Goal: Task Accomplishment & Management: Use online tool/utility

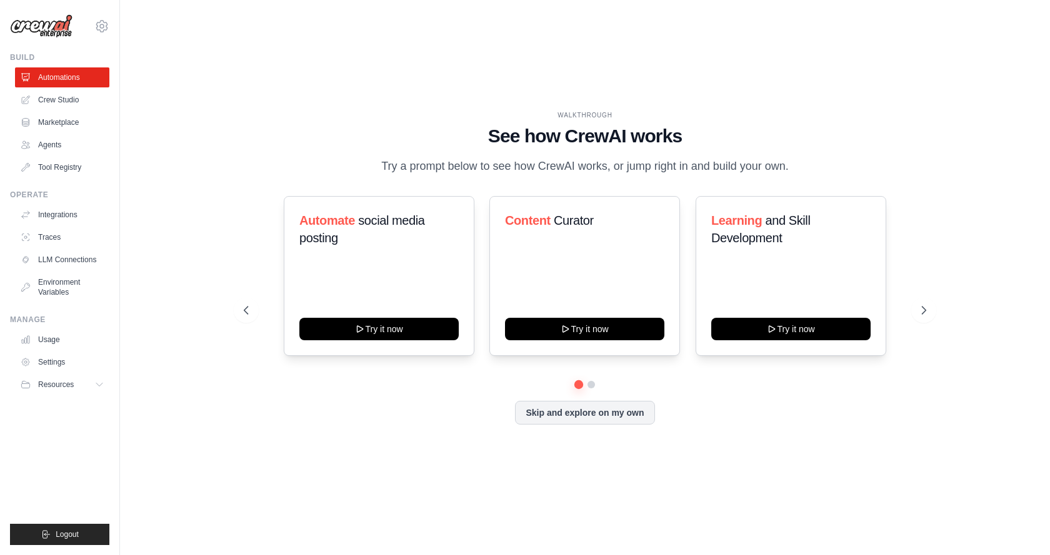
drag, startPoint x: 199, startPoint y: 130, endPoint x: 201, endPoint y: 136, distance: 6.5
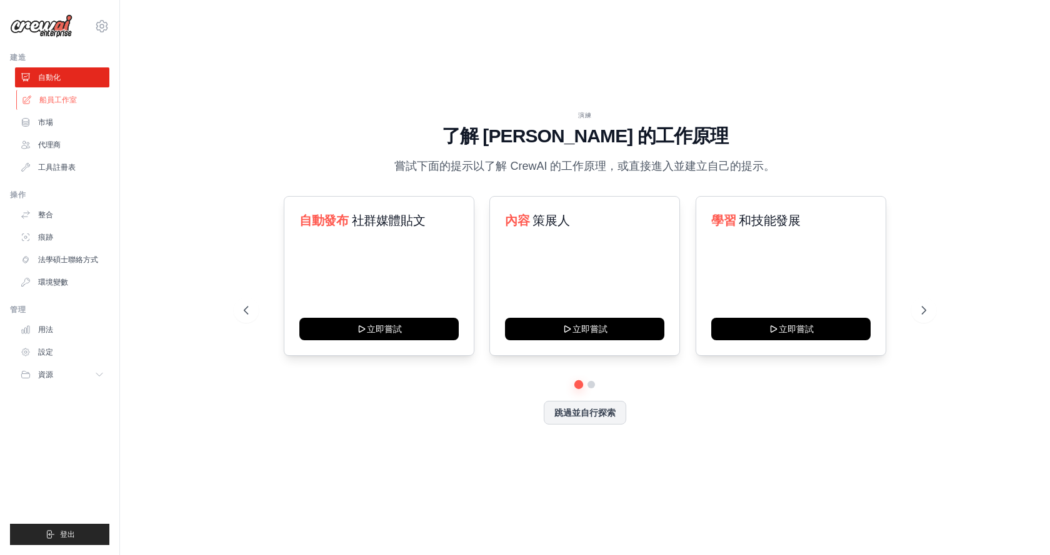
click at [86, 102] on link "船員工作室" at bounding box center [63, 100] width 94 height 20
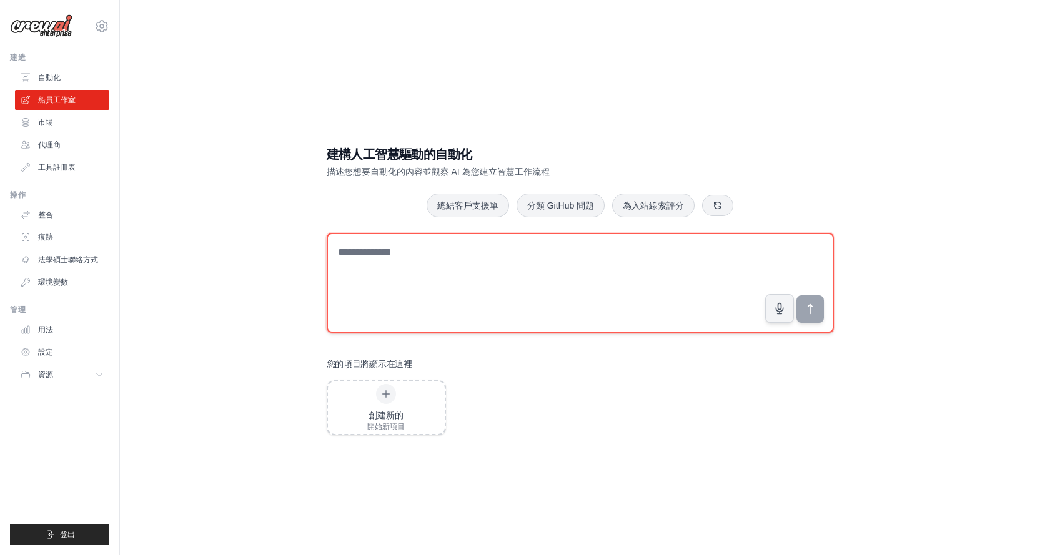
click at [371, 289] on textarea at bounding box center [580, 283] width 507 height 100
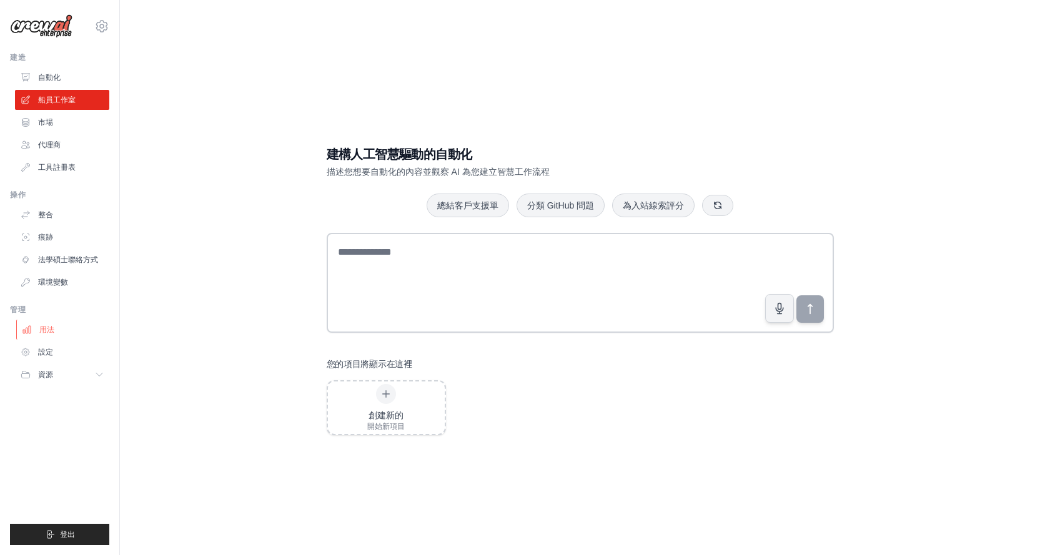
click at [62, 325] on link "用法" at bounding box center [63, 330] width 94 height 20
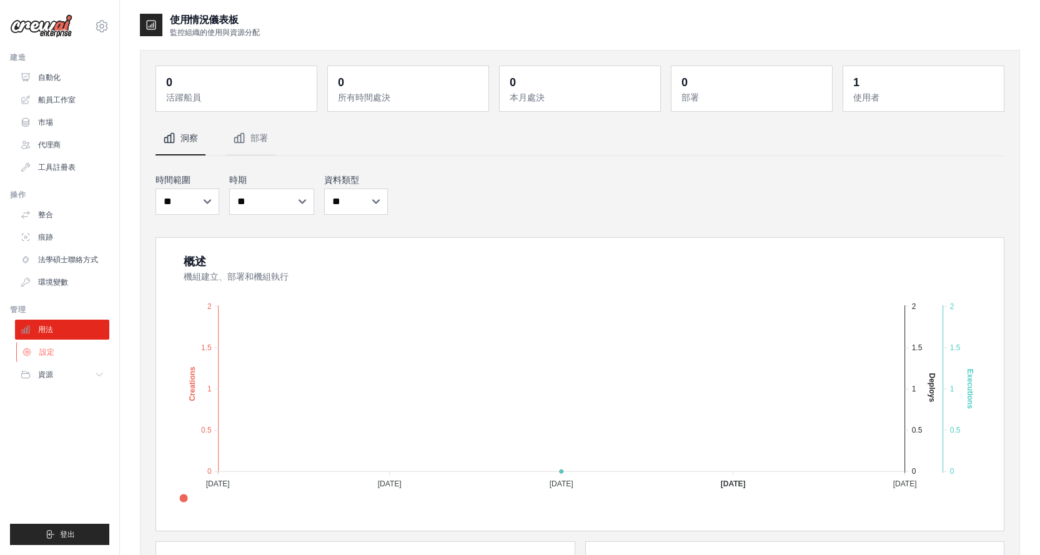
click at [71, 351] on link "設定" at bounding box center [63, 352] width 94 height 20
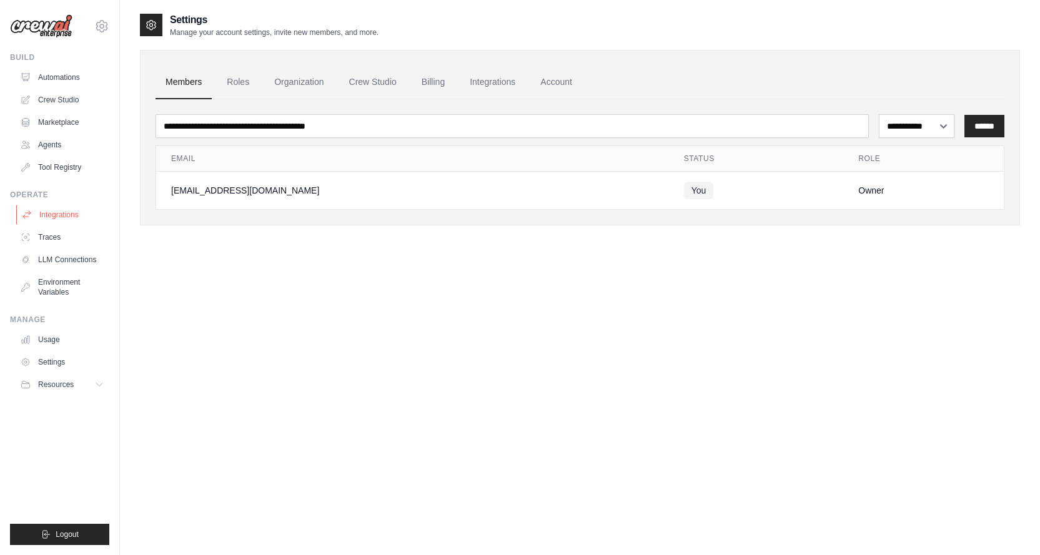
click at [86, 222] on link "Integrations" at bounding box center [63, 215] width 94 height 20
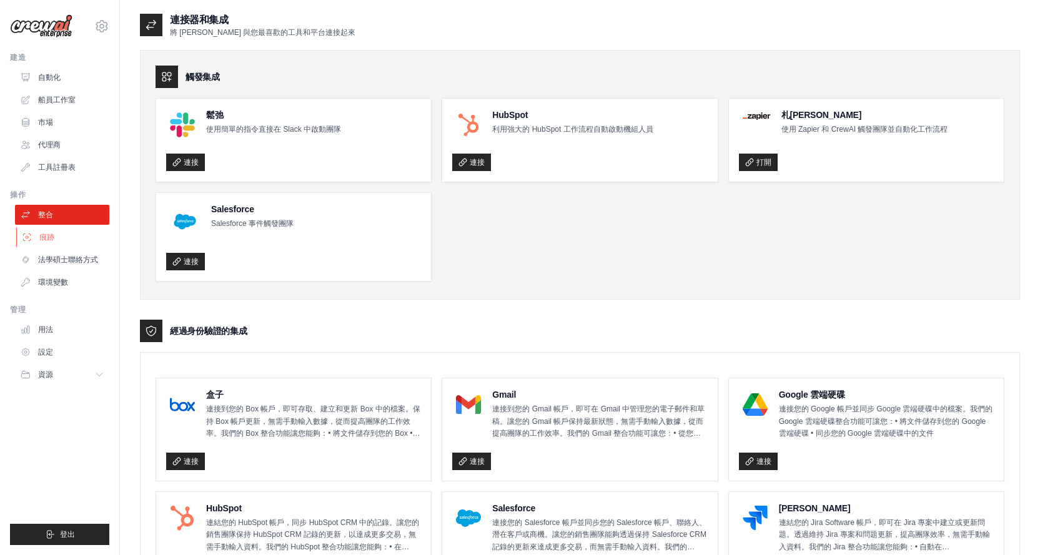
click at [68, 246] on link "痕跡" at bounding box center [63, 237] width 94 height 20
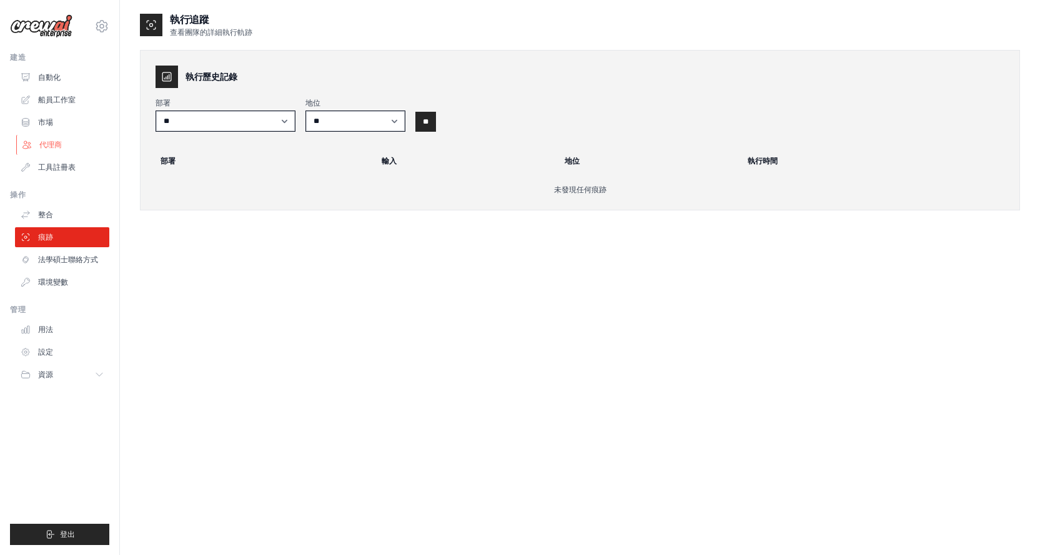
click at [93, 151] on link "代理商" at bounding box center [63, 145] width 94 height 20
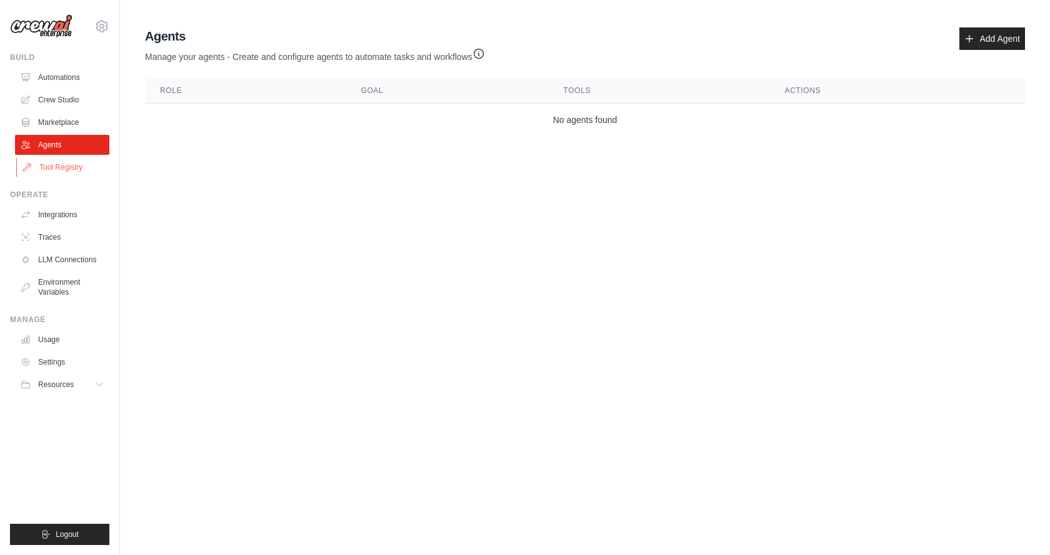
click at [92, 169] on link "Tool Registry" at bounding box center [63, 167] width 94 height 20
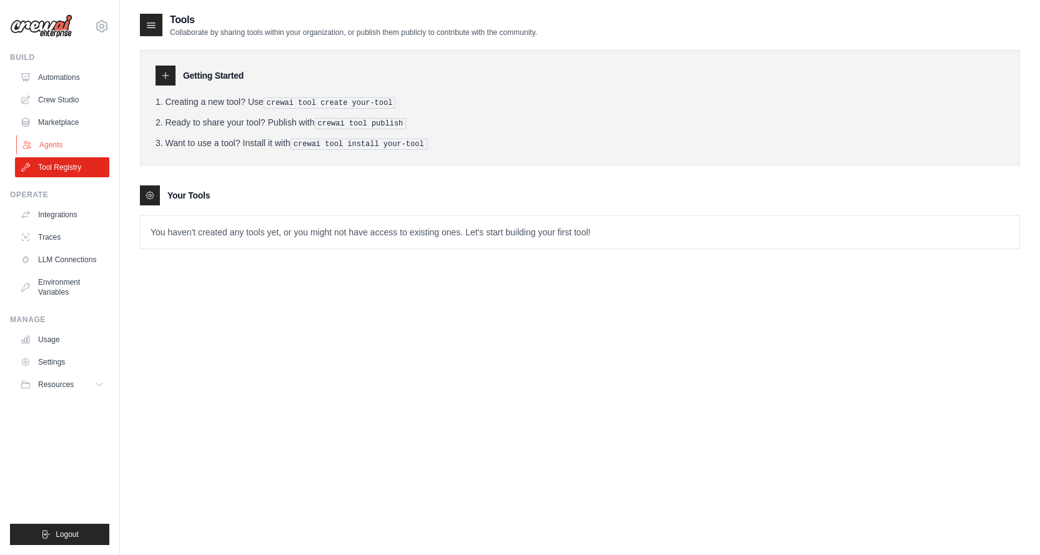
click at [65, 150] on link "Agents" at bounding box center [63, 145] width 94 height 20
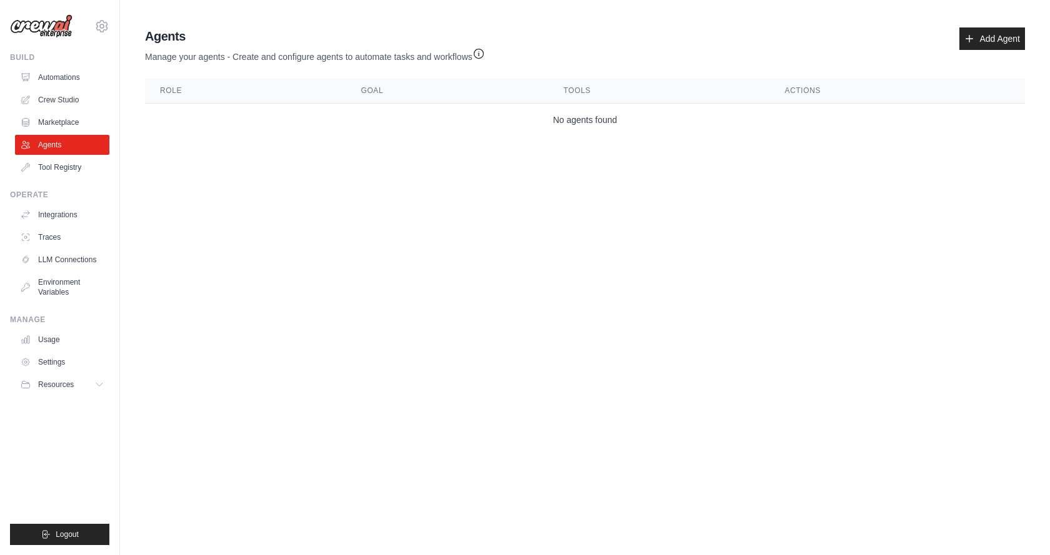
click at [70, 134] on ul "Automations Crew Studio Marketplace Agents Tool Registry" at bounding box center [62, 122] width 94 height 110
click at [73, 125] on link "Marketplace" at bounding box center [63, 122] width 94 height 20
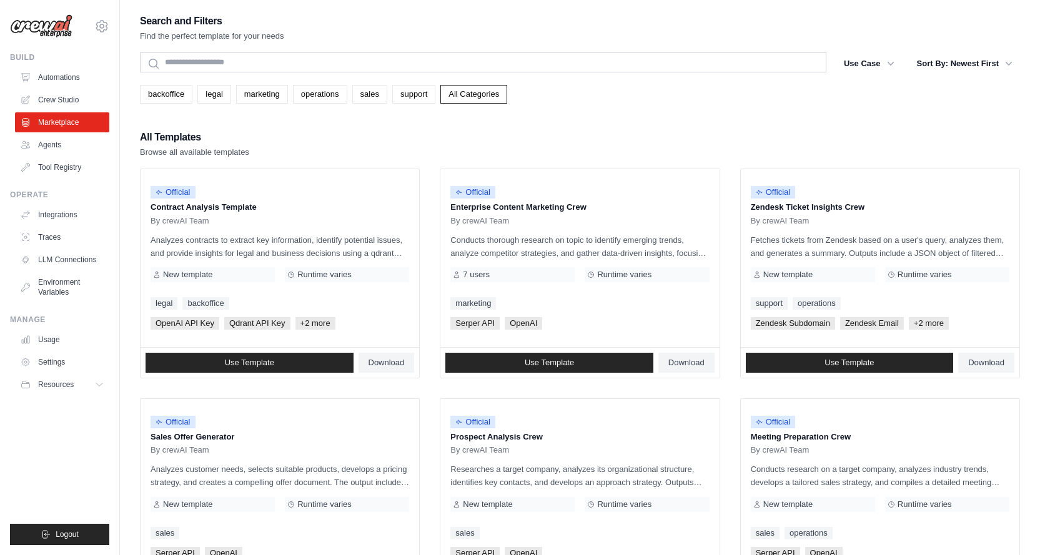
click at [82, 115] on link "Marketplace" at bounding box center [62, 122] width 94 height 20
click at [91, 81] on link "Automations" at bounding box center [63, 77] width 94 height 20
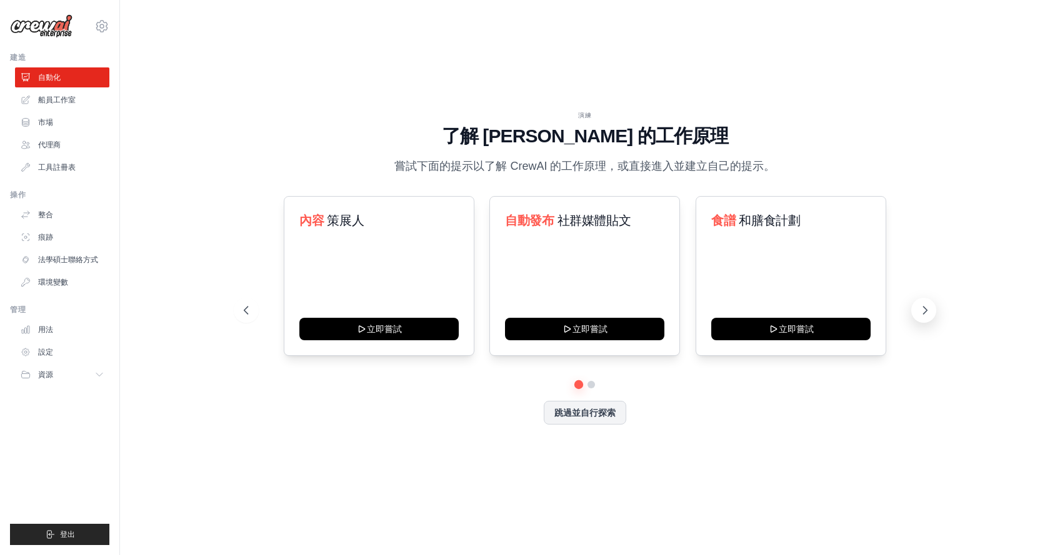
click at [924, 314] on icon at bounding box center [924, 310] width 12 height 12
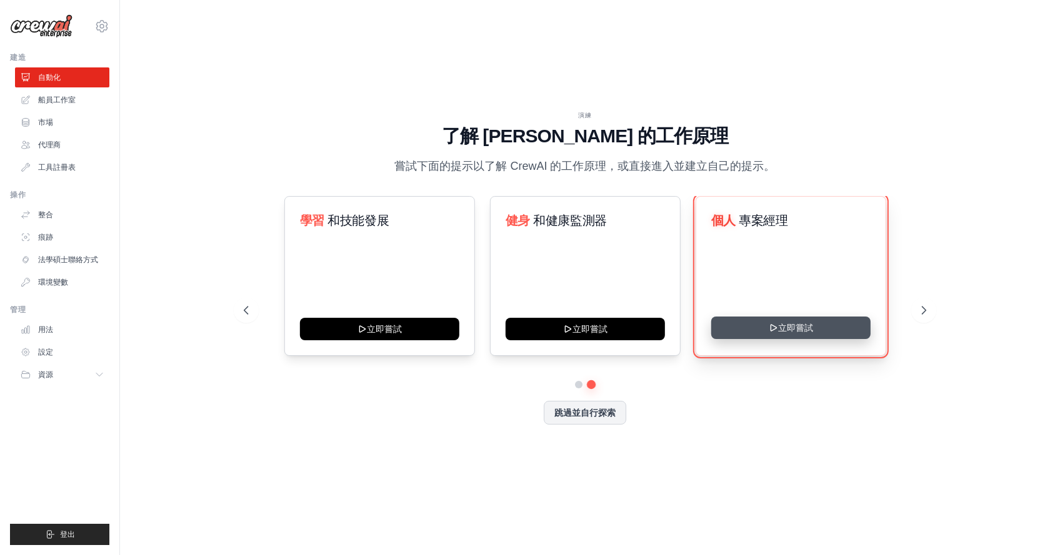
click at [813, 334] on button "立即嘗試" at bounding box center [790, 328] width 159 height 22
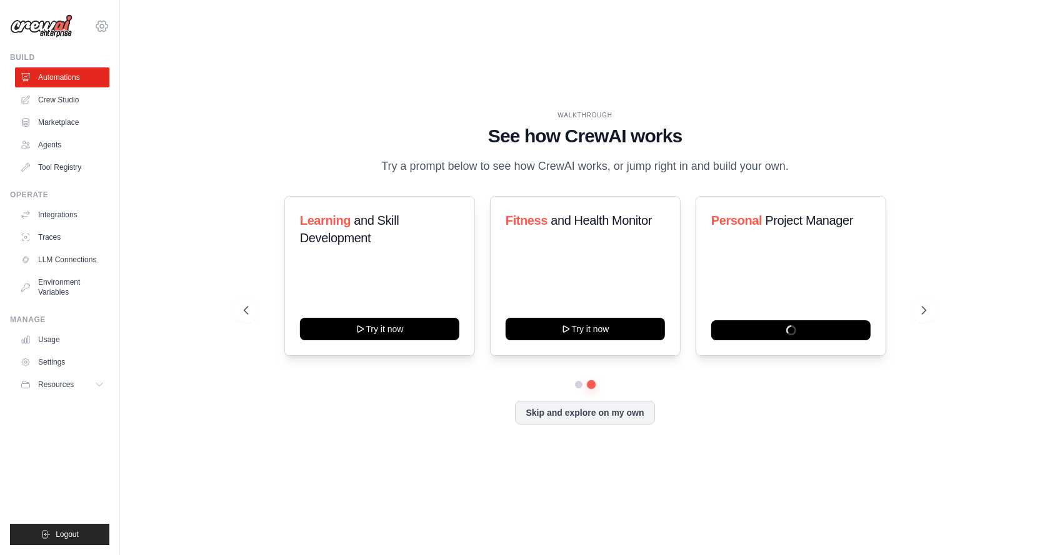
click at [98, 26] on icon at bounding box center [101, 26] width 15 height 15
click at [112, 87] on link "Settings" at bounding box center [102, 84] width 110 height 22
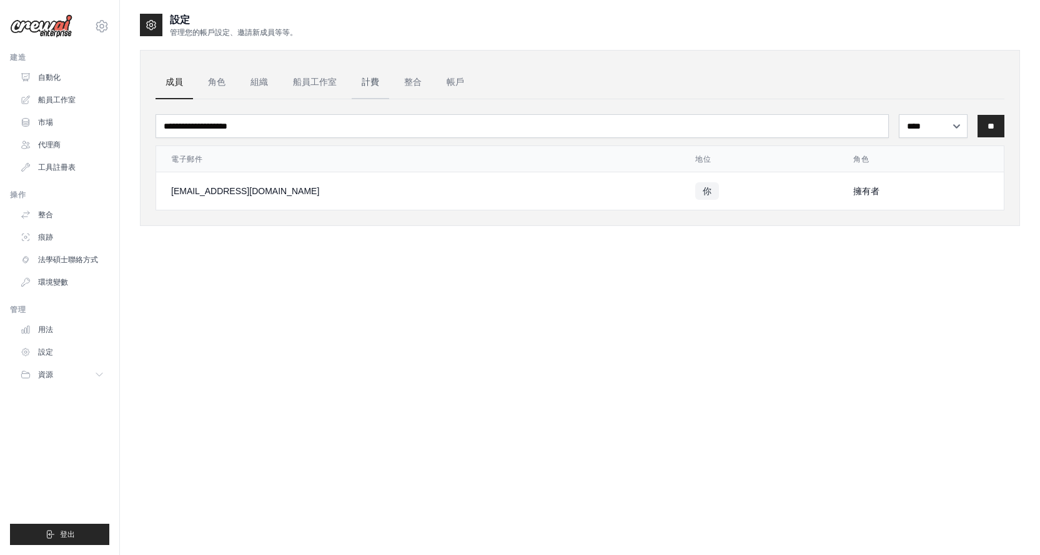
click at [362, 81] on font "計費" at bounding box center [370, 82] width 17 height 10
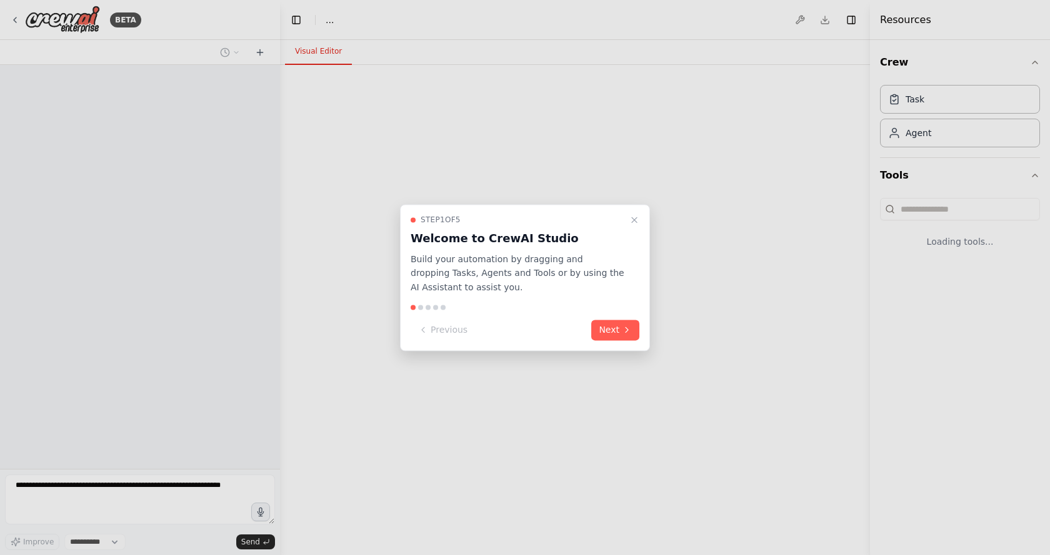
select select "****"
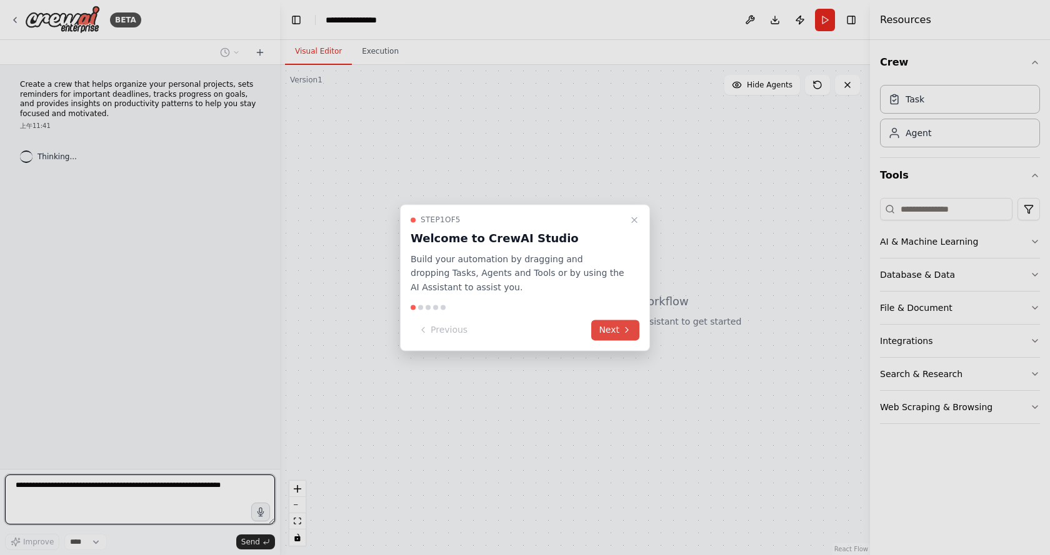
click at [626, 332] on icon at bounding box center [626, 330] width 2 height 5
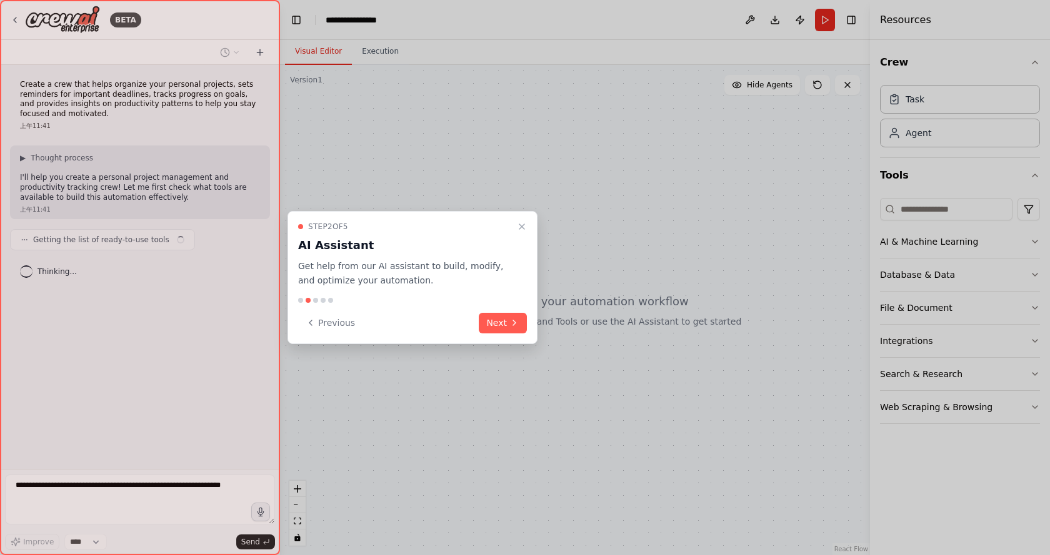
click at [503, 309] on div "Step 2 of 5 AI Assistant Get help from our AI assistant to build, modify, and o…" at bounding box center [412, 277] width 250 height 133
click at [503, 314] on button "Next" at bounding box center [503, 323] width 48 height 21
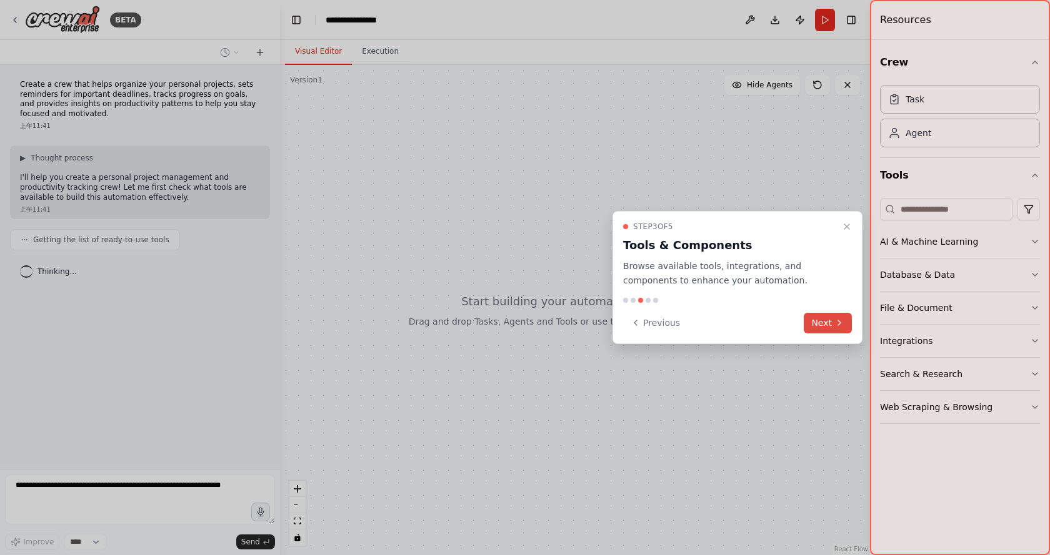
click at [832, 326] on button "Next" at bounding box center [827, 323] width 48 height 21
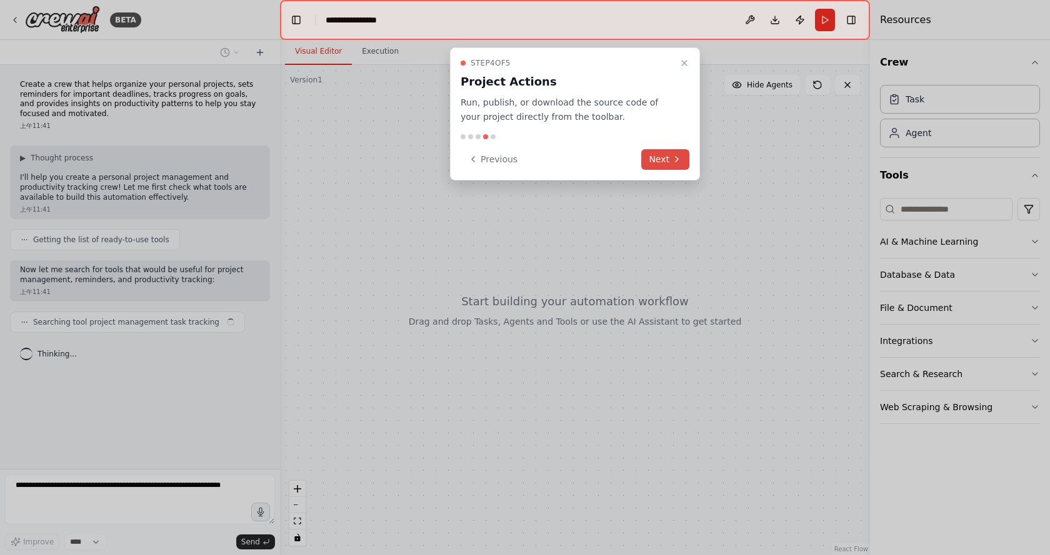
click at [678, 162] on icon at bounding box center [677, 159] width 10 height 10
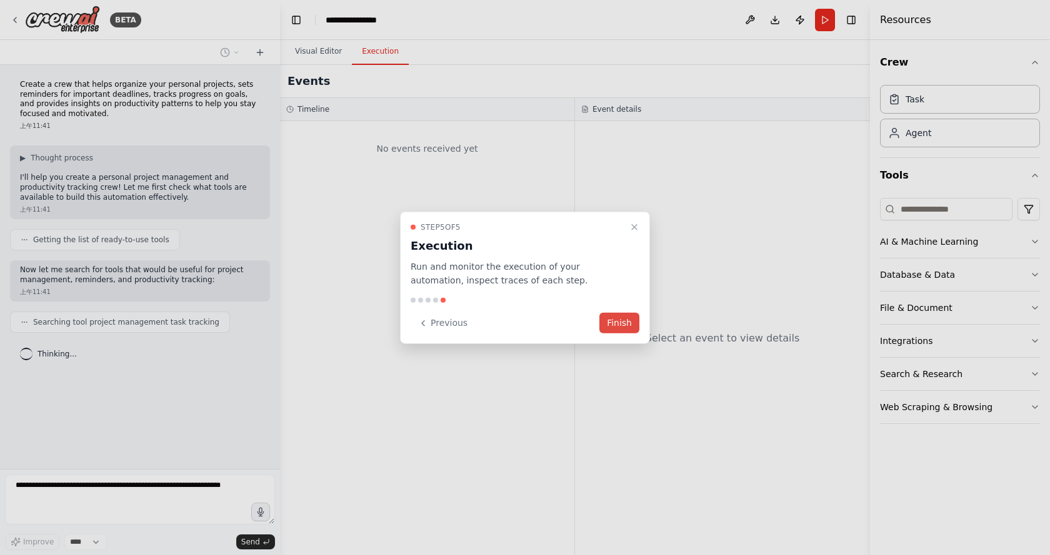
click at [628, 314] on button "Finish" at bounding box center [619, 323] width 40 height 21
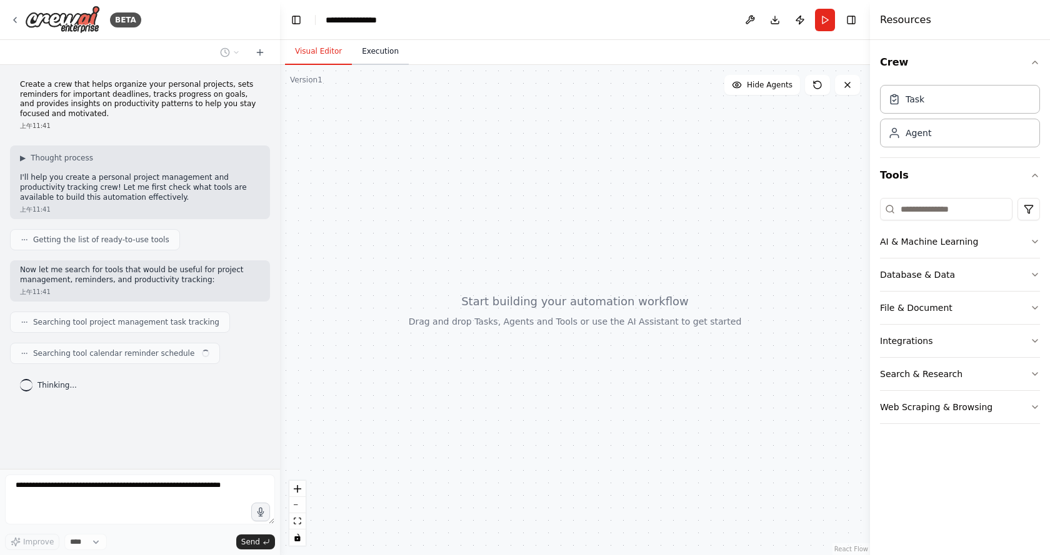
click at [384, 59] on button "Execution" at bounding box center [380, 52] width 57 height 26
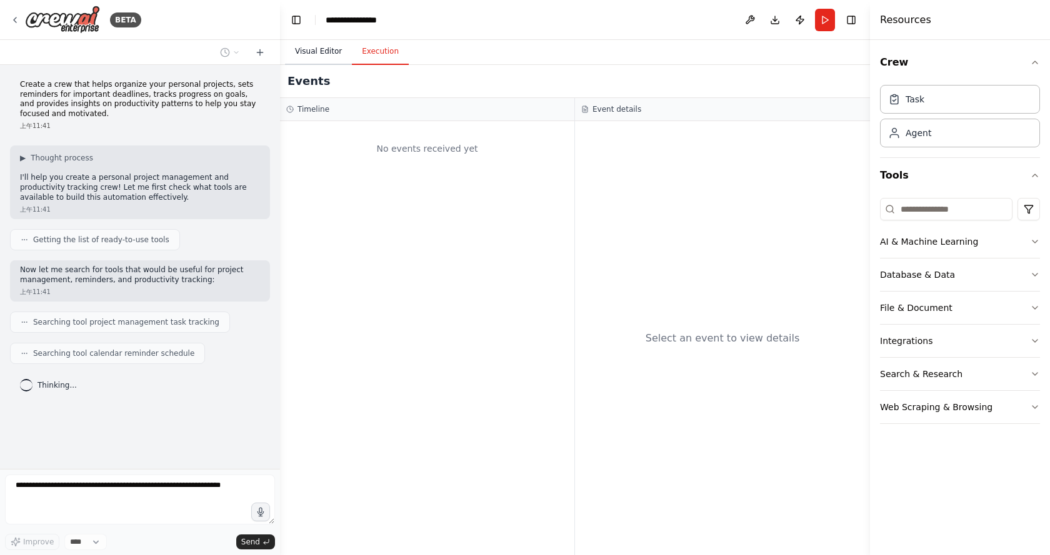
click at [312, 52] on button "Visual Editor" at bounding box center [318, 52] width 67 height 26
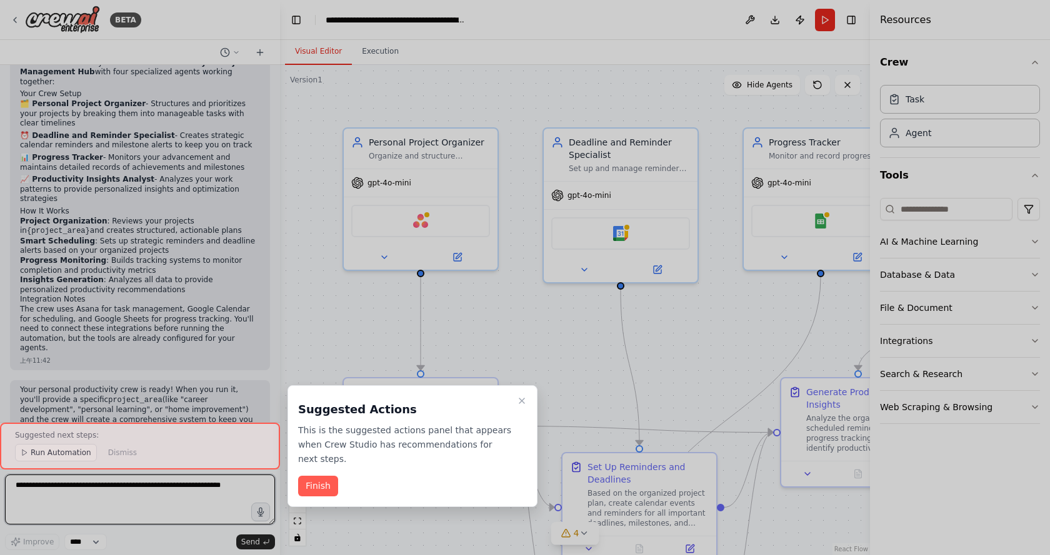
scroll to position [940, 0]
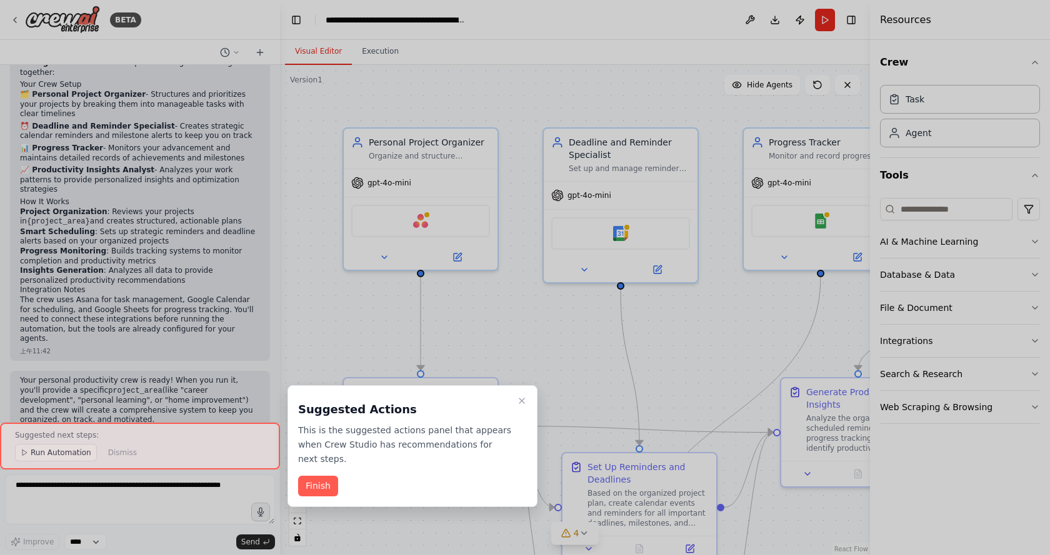
click at [697, 449] on div at bounding box center [525, 277] width 1050 height 555
click at [529, 400] on button "Close walkthrough" at bounding box center [521, 401] width 15 height 15
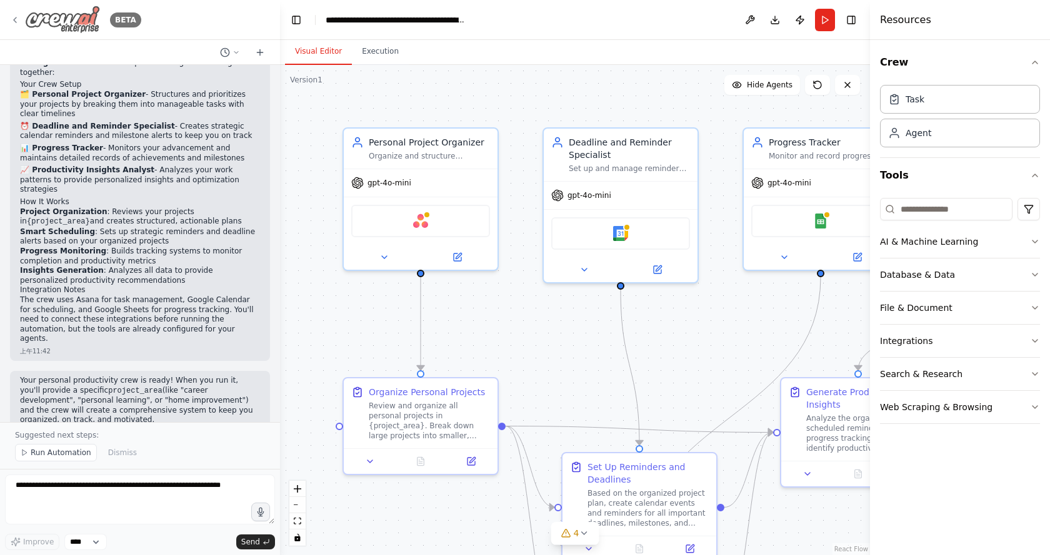
click at [13, 17] on icon at bounding box center [15, 20] width 10 height 10
